Goal: Check status

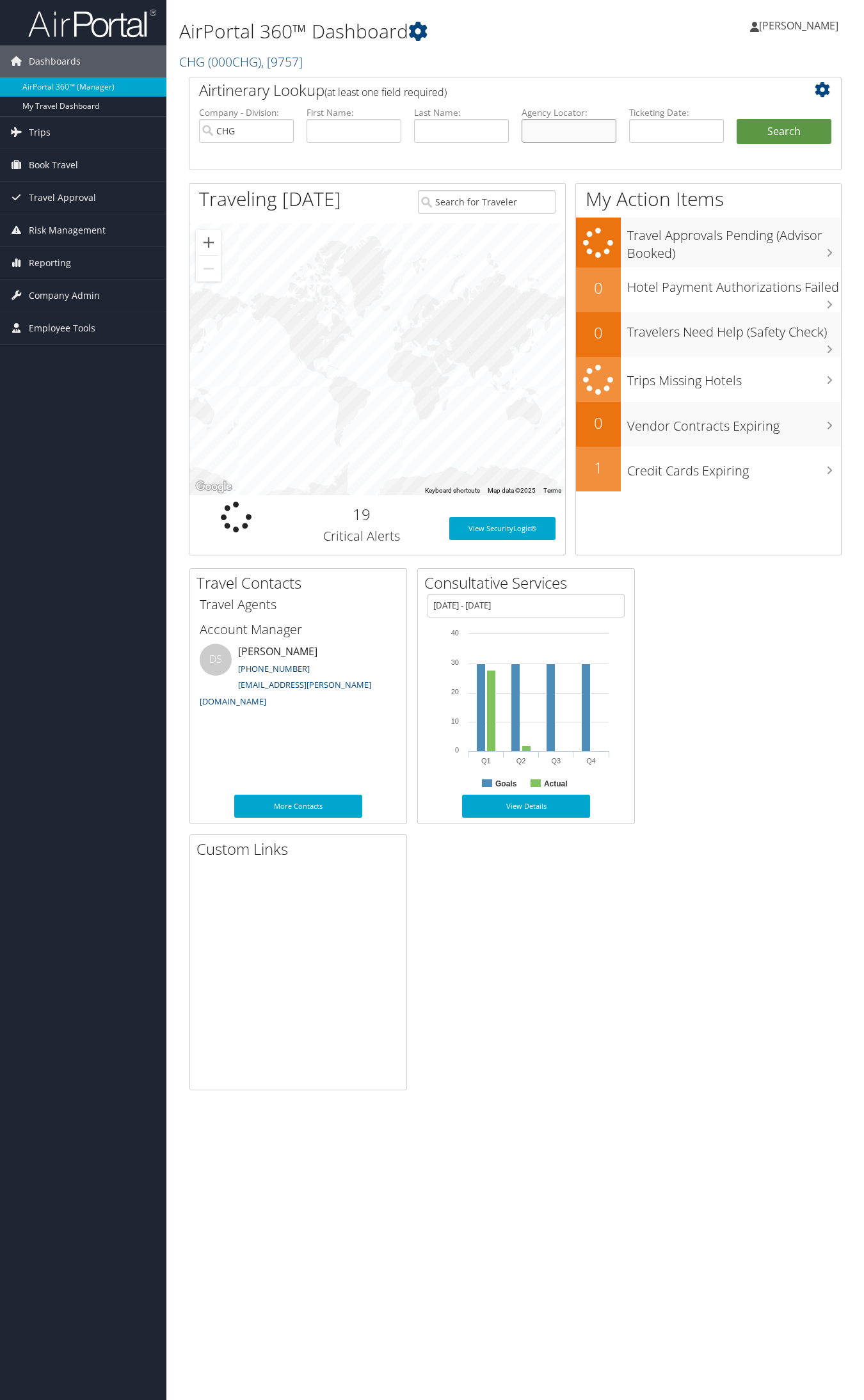
click at [549, 129] on input "text" at bounding box center [569, 131] width 95 height 24
paste input "JEQBNL"
click at [548, 130] on input "JEQBNL" at bounding box center [569, 131] width 95 height 24
type input "JEQBNL"
click at [736, 119] on button "Search" at bounding box center [783, 132] width 95 height 26
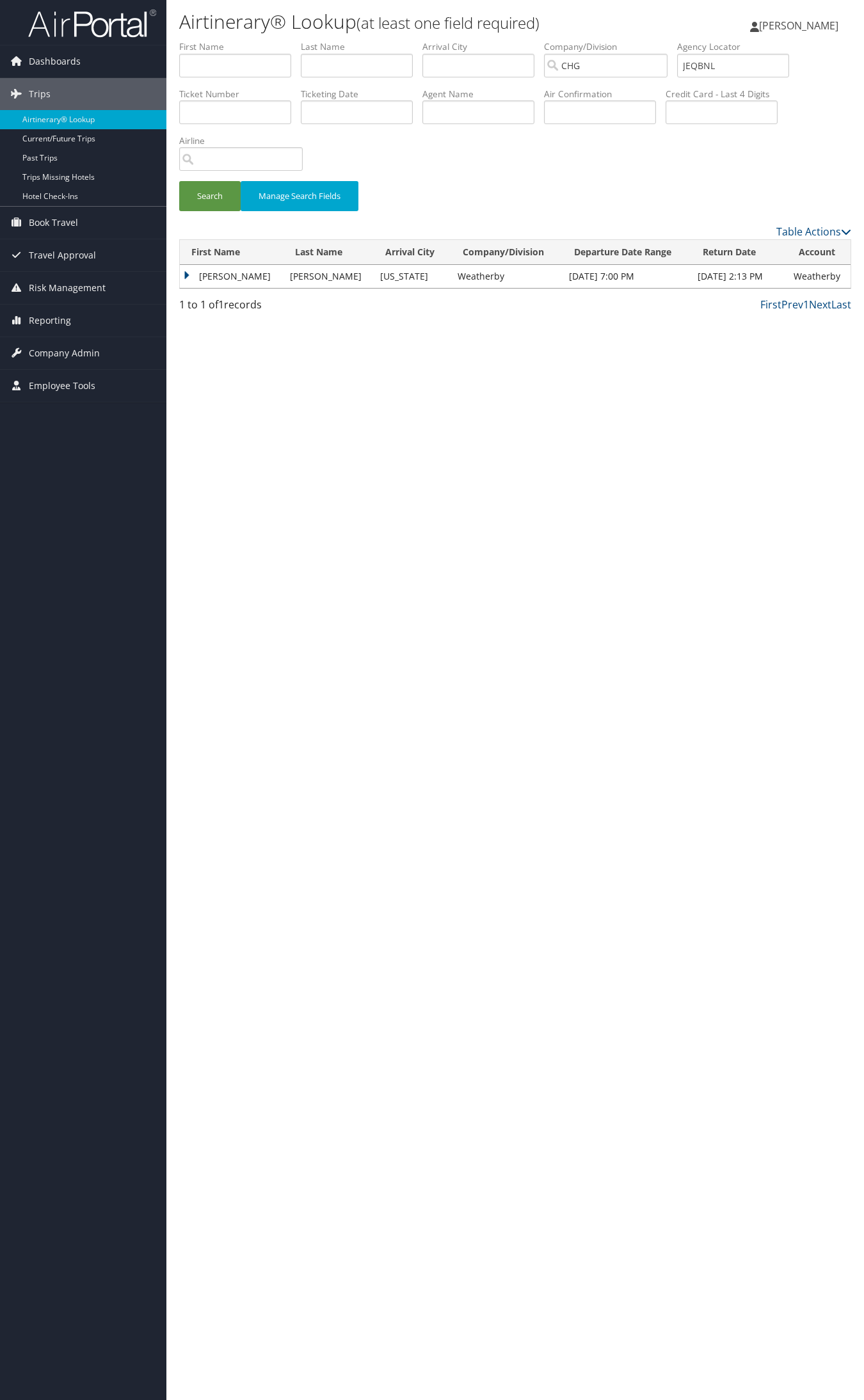
click at [206, 272] on td "Andrew" at bounding box center [231, 276] width 104 height 23
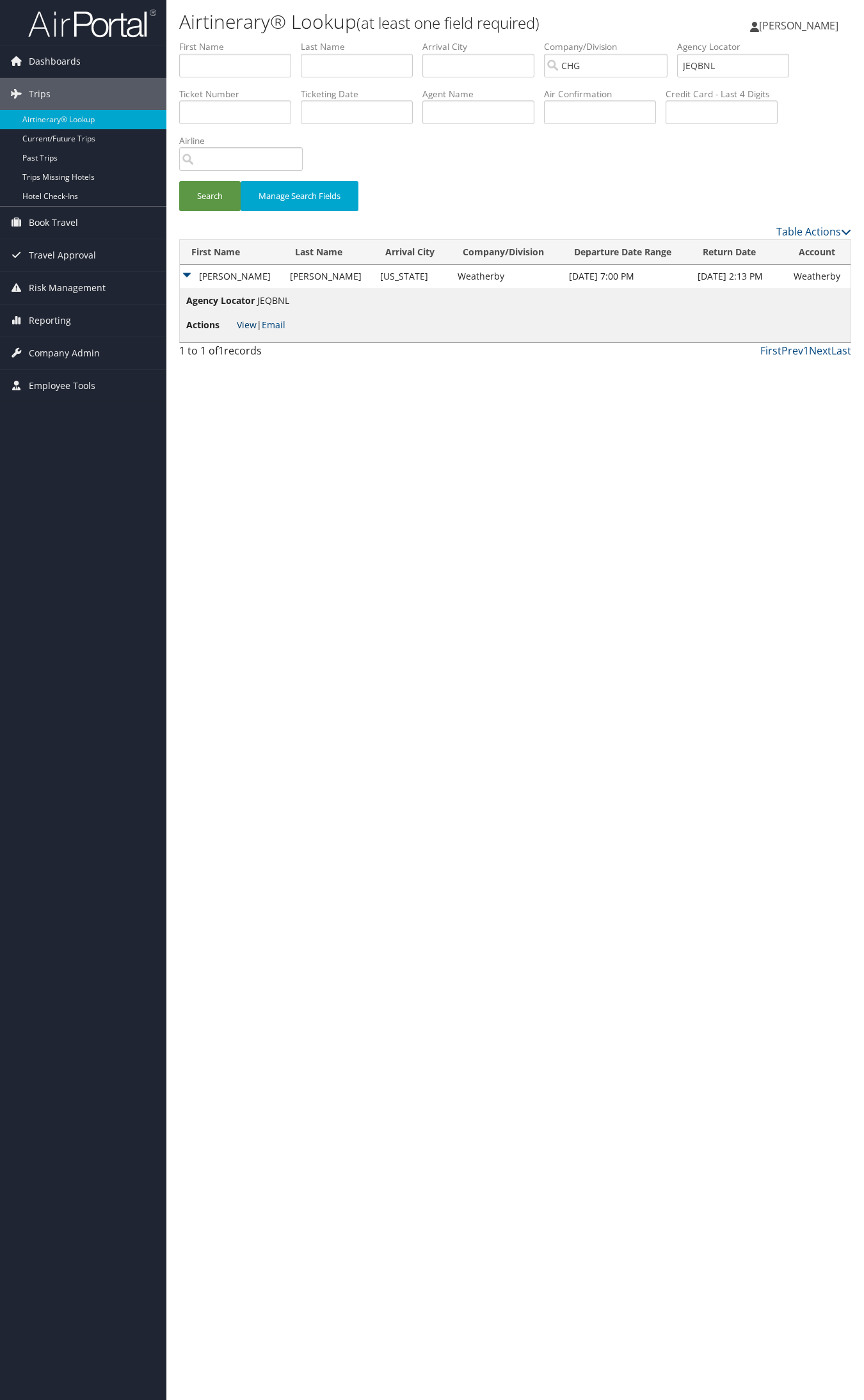
click at [245, 322] on link "View" at bounding box center [247, 325] width 20 height 12
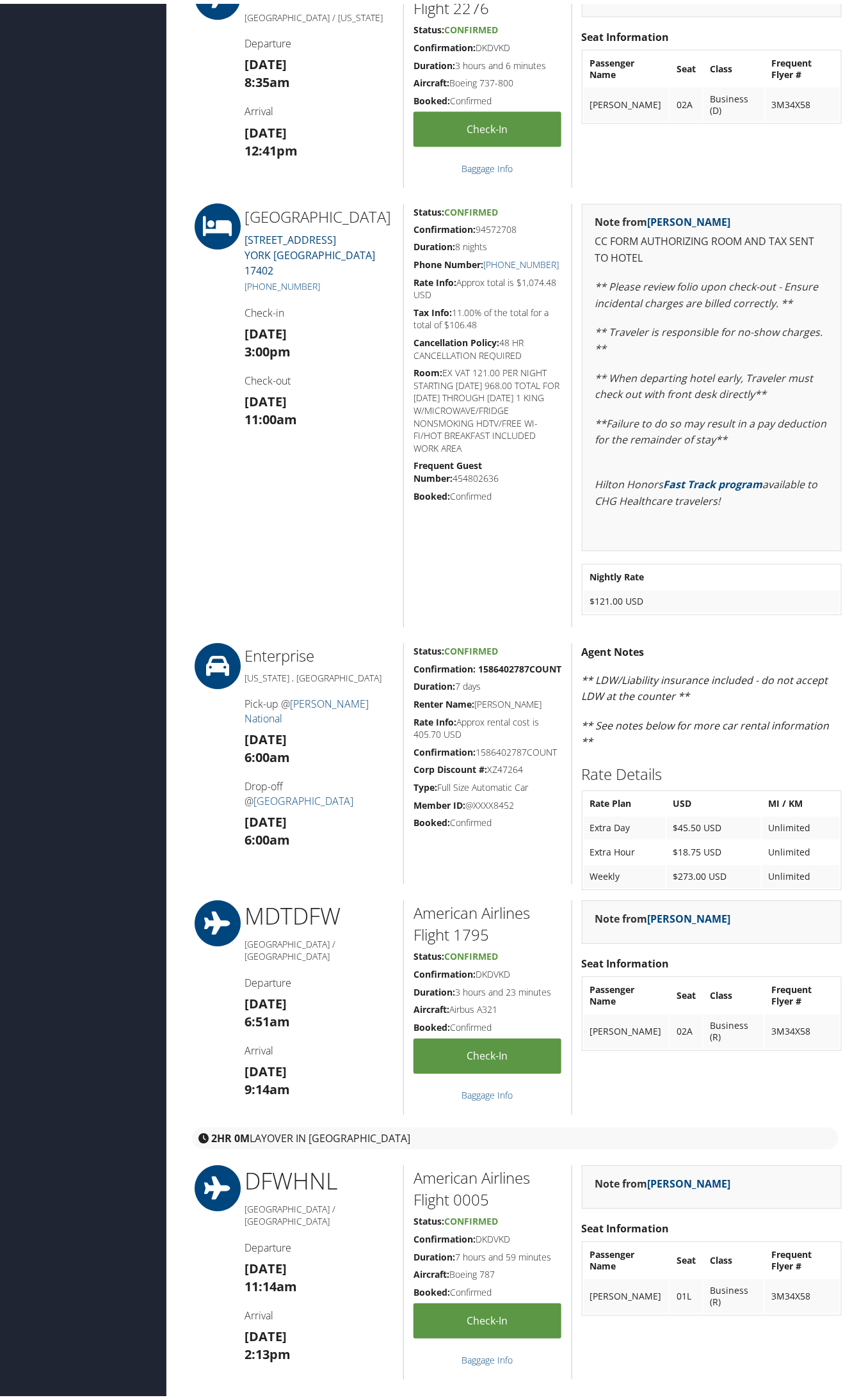
scroll to position [640, 0]
